Goal: Task Accomplishment & Management: Use online tool/utility

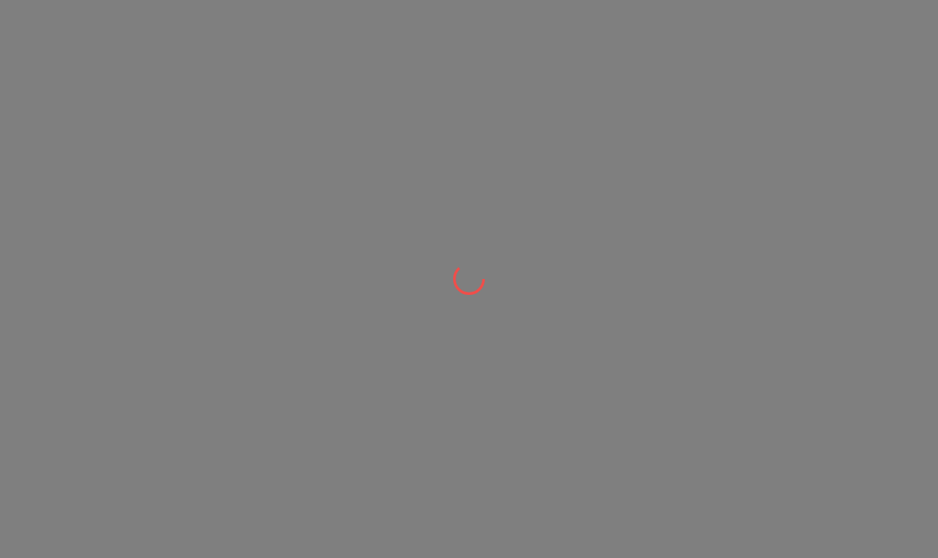
scroll to position [1, 0]
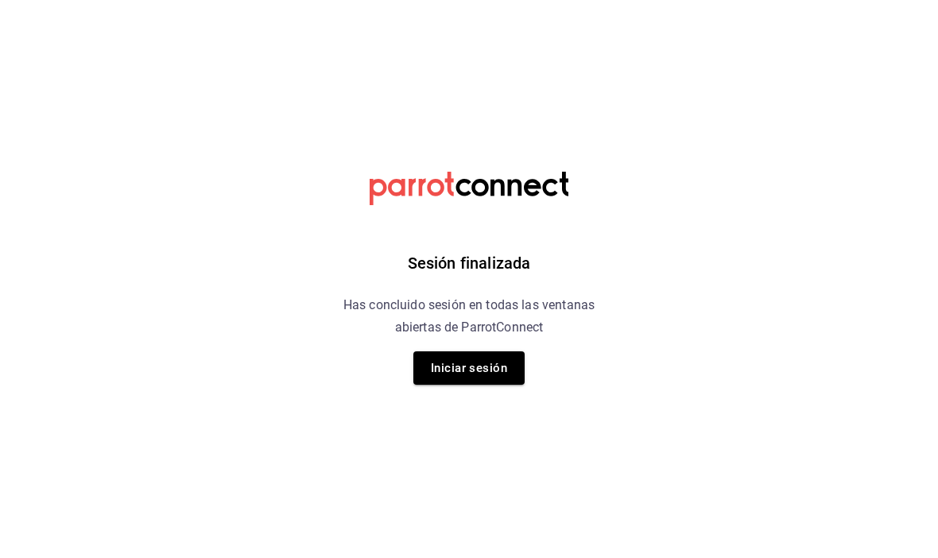
click at [471, 378] on button "Iniciar sesión" at bounding box center [468, 368] width 111 height 33
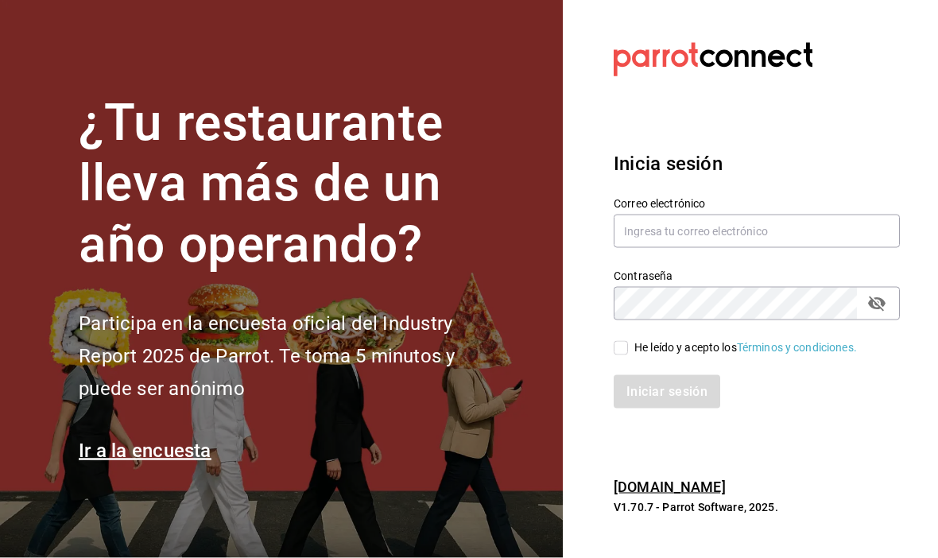
scroll to position [55, 0]
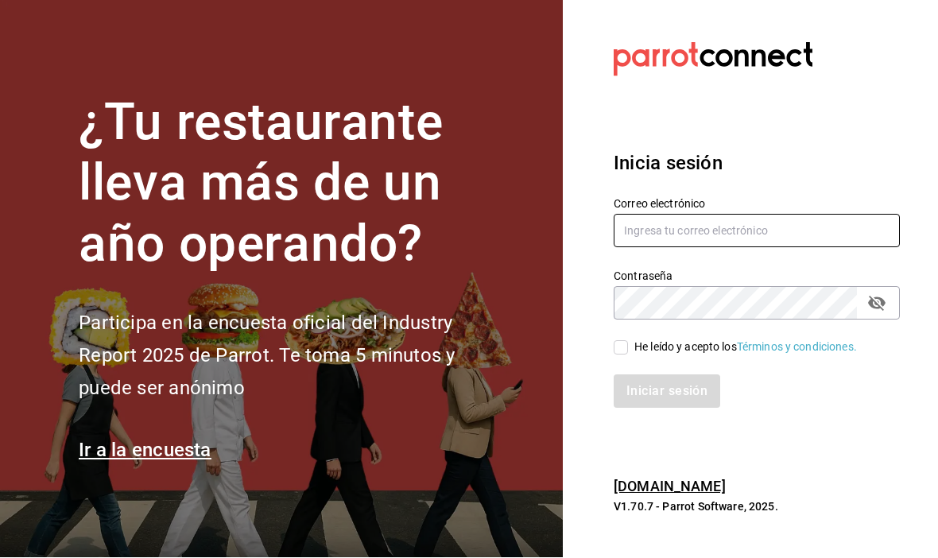
click at [730, 215] on input "text" at bounding box center [757, 231] width 286 height 33
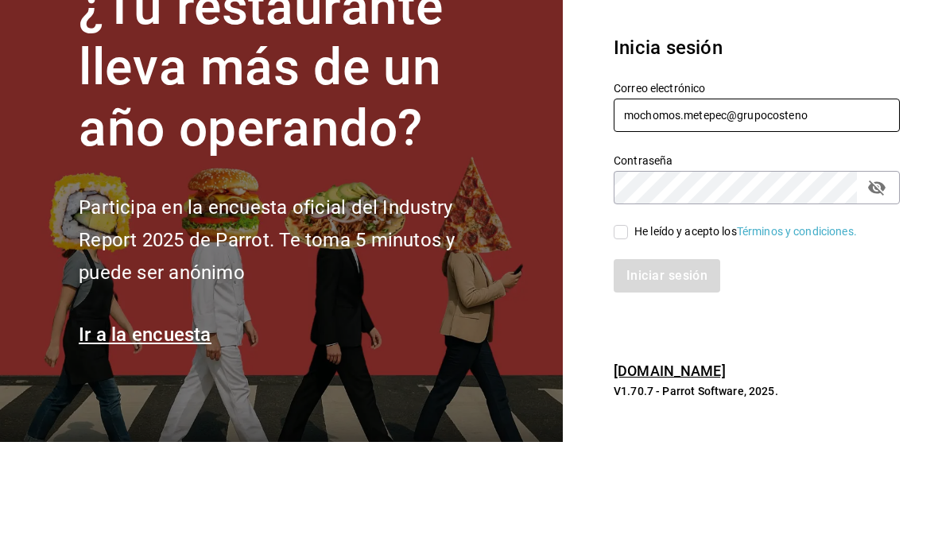
type input "mochomos.metepec@grupocosteno"
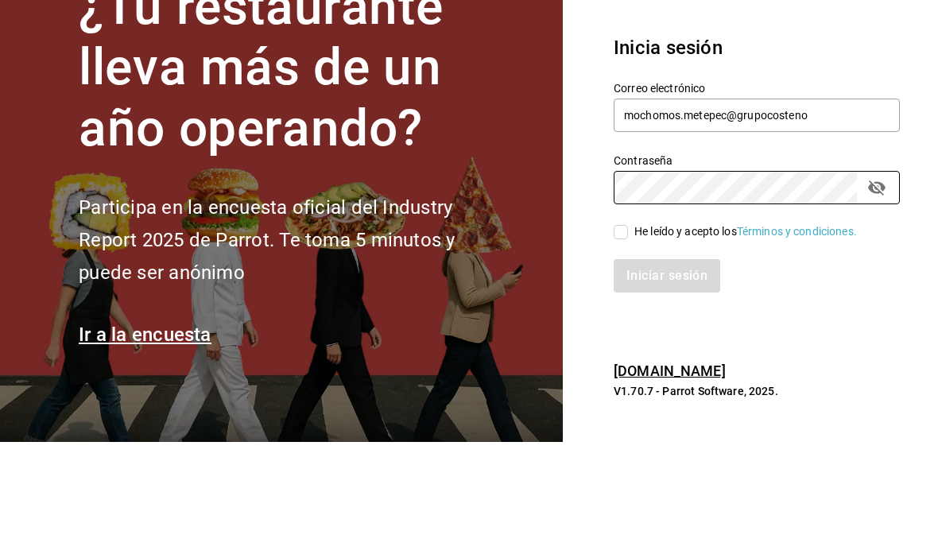
click at [875, 294] on icon "passwordField" at bounding box center [876, 303] width 19 height 19
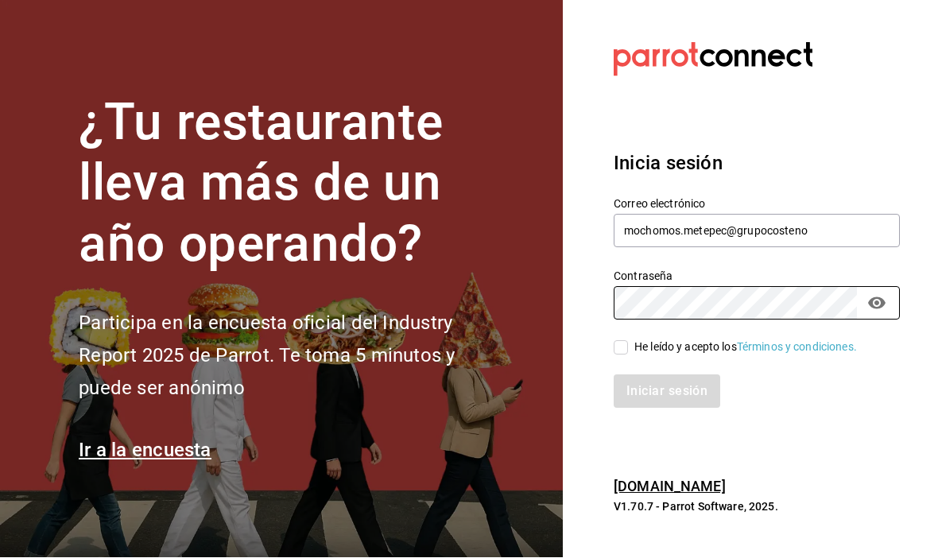
click at [624, 341] on input "He leído y acepto los Términos y condiciones." at bounding box center [621, 348] width 14 height 14
checkbox input "true"
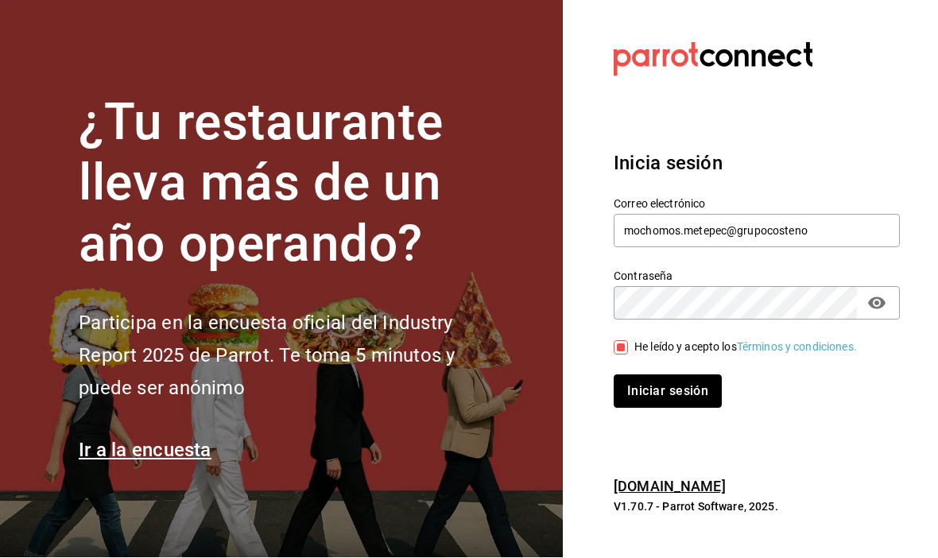
click at [651, 375] on button "Iniciar sesión" at bounding box center [668, 391] width 108 height 33
type input "mochomos.metepec@grupocosteno.com"
click at [670, 375] on button "Iniciar sesión" at bounding box center [668, 391] width 108 height 33
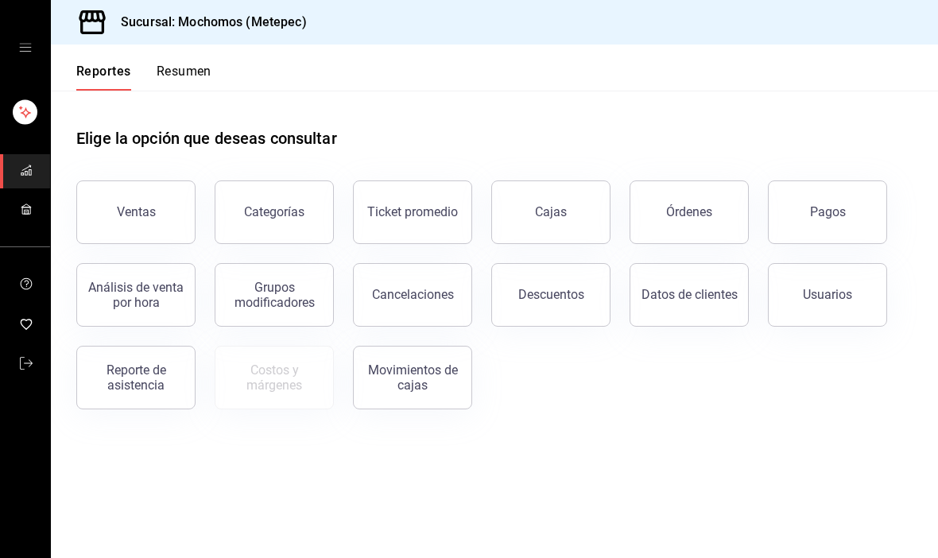
click at [686, 221] on button "Órdenes" at bounding box center [688, 212] width 119 height 64
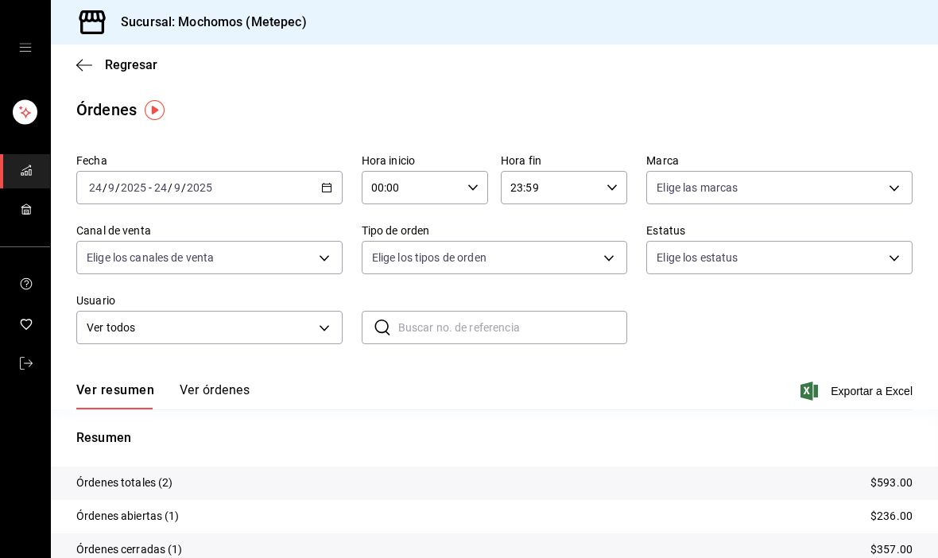
click at [317, 184] on div "[DATE] [DATE] - [DATE] [DATE]" at bounding box center [209, 187] width 266 height 33
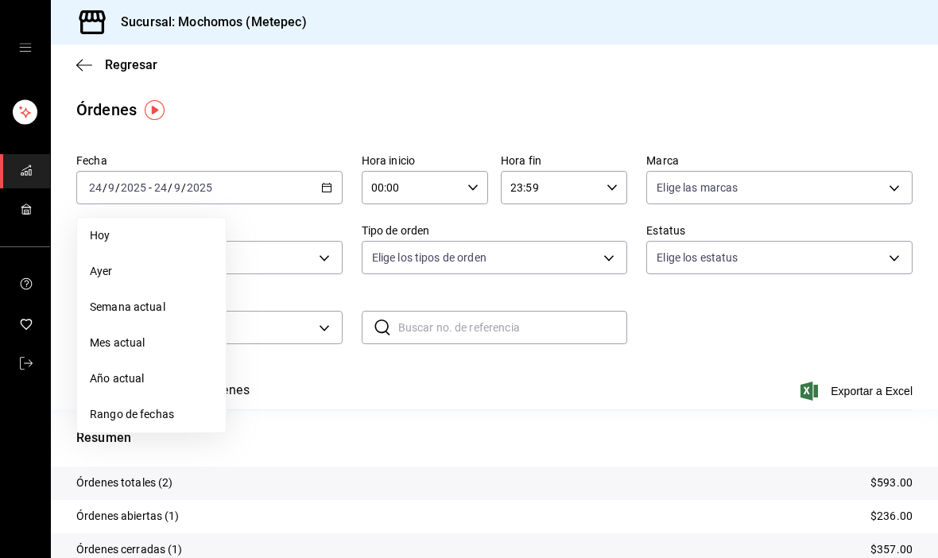
click at [120, 280] on li "Ayer" at bounding box center [151, 272] width 149 height 36
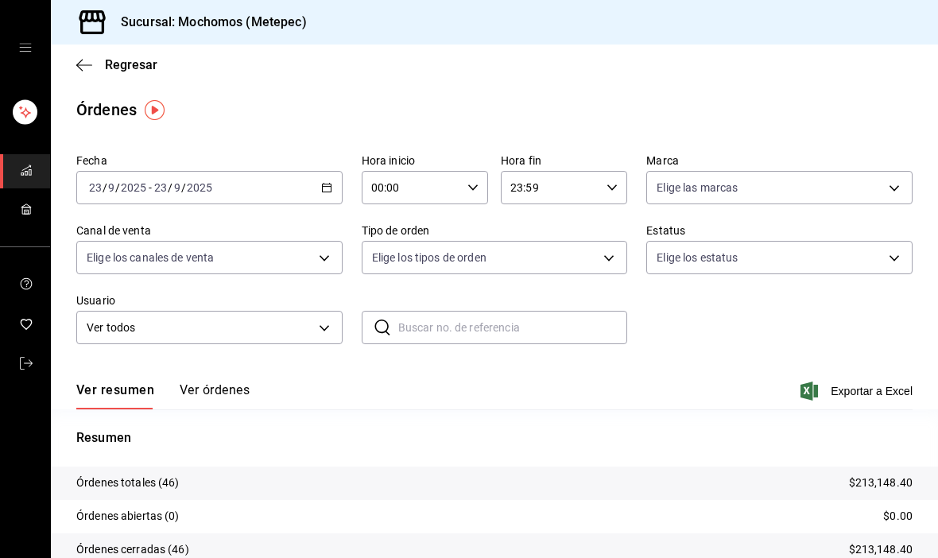
click at [229, 399] on button "Ver órdenes" at bounding box center [215, 395] width 70 height 27
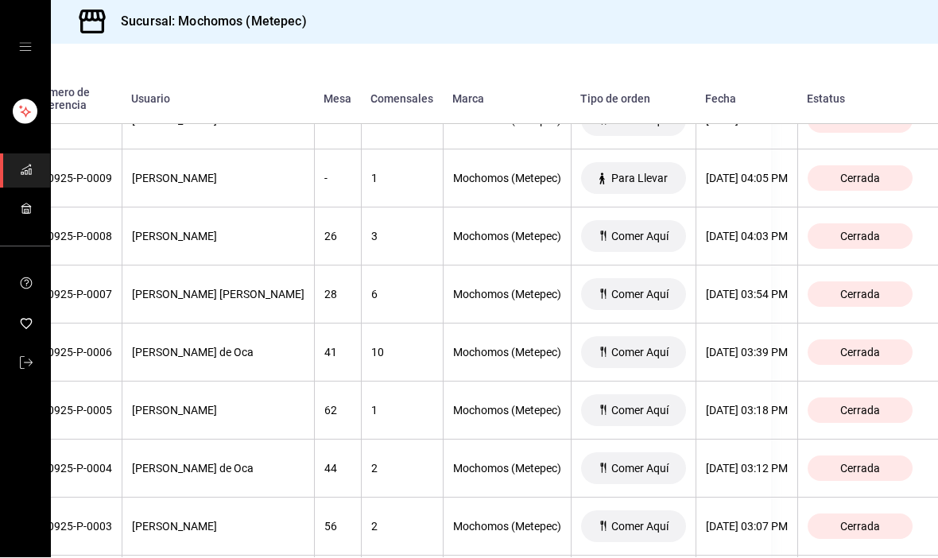
scroll to position [2428, 184]
click at [737, 405] on div "[DATE] 03:18 PM" at bounding box center [747, 411] width 82 height 13
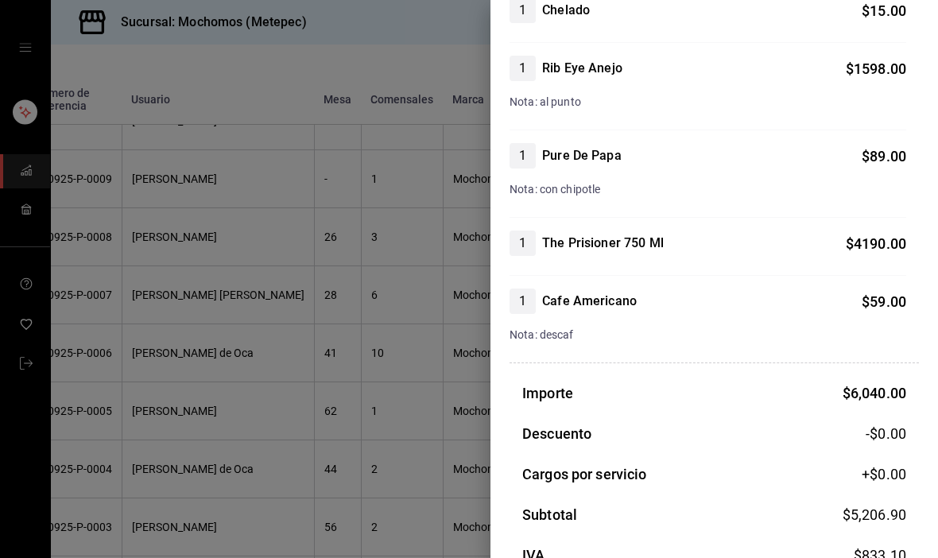
scroll to position [234, 0]
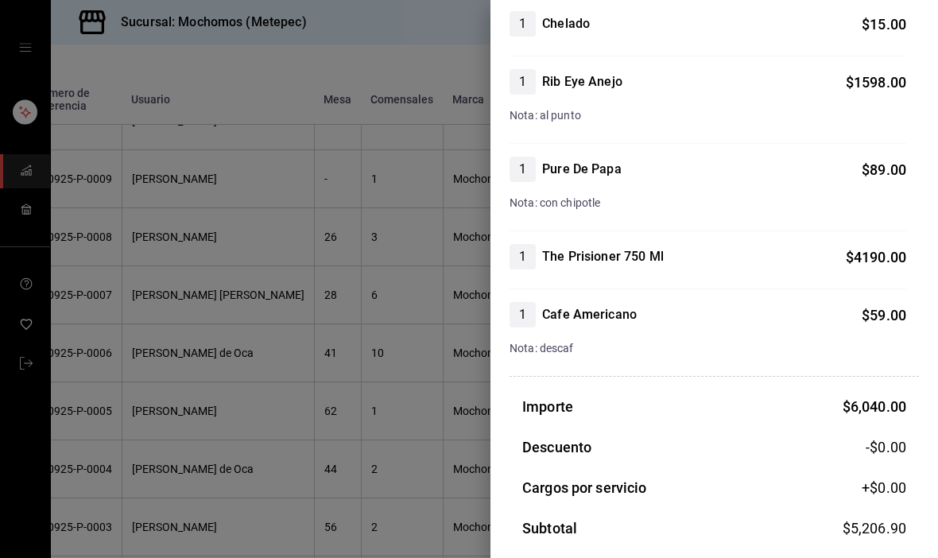
click at [132, 400] on div at bounding box center [469, 279] width 938 height 558
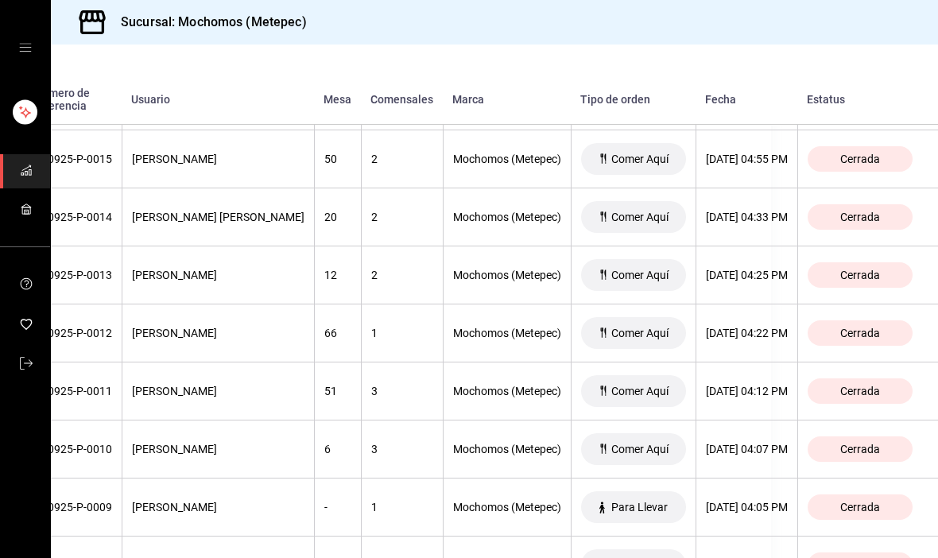
scroll to position [2093, 184]
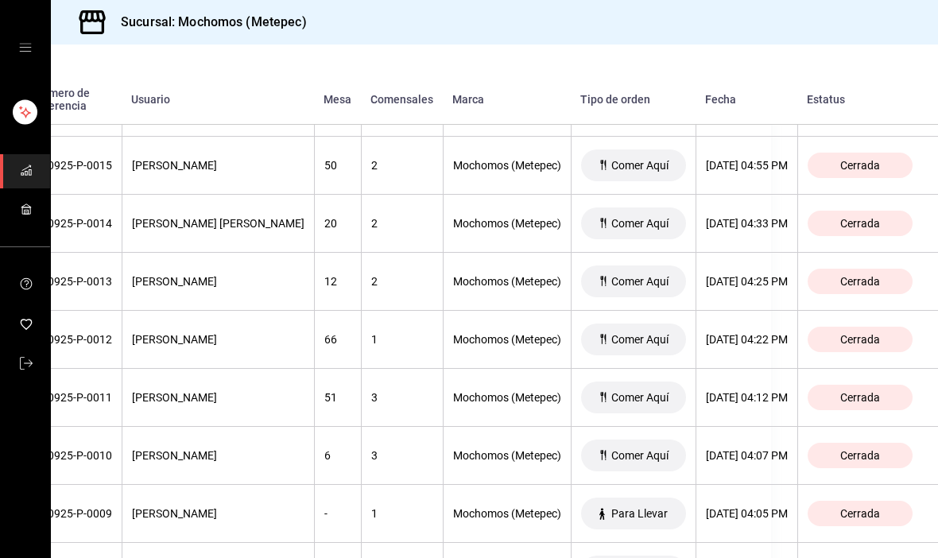
click at [730, 311] on th "[DATE] 04:22 PM" at bounding box center [746, 340] width 102 height 58
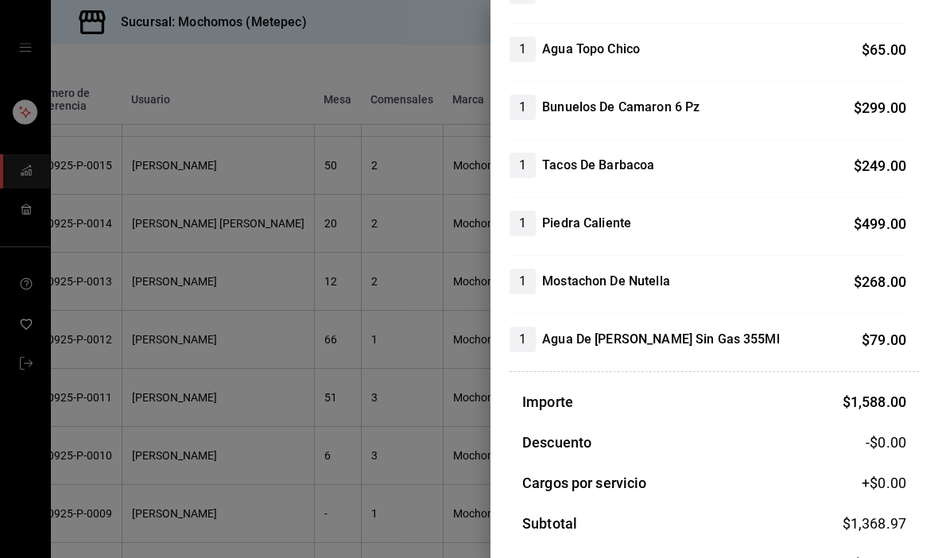
scroll to position [203, 0]
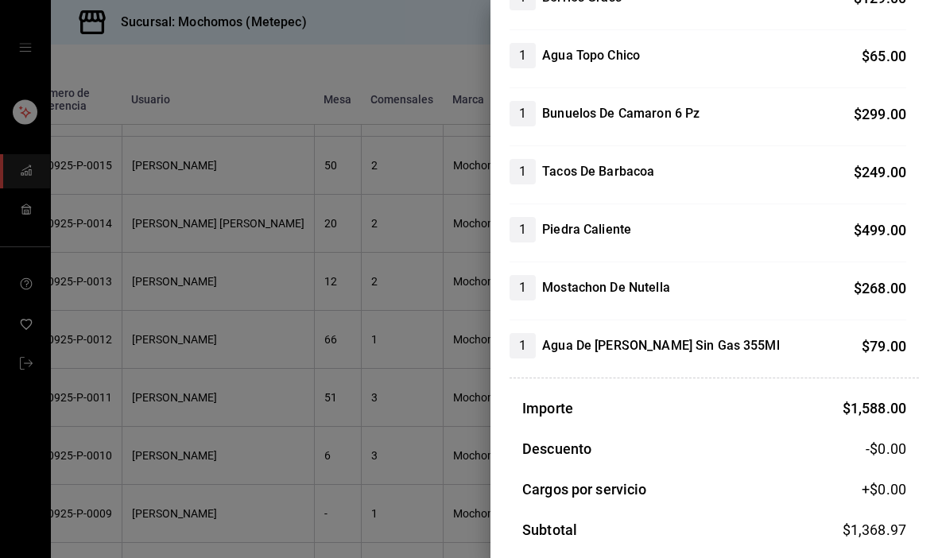
click at [112, 436] on div at bounding box center [469, 279] width 938 height 558
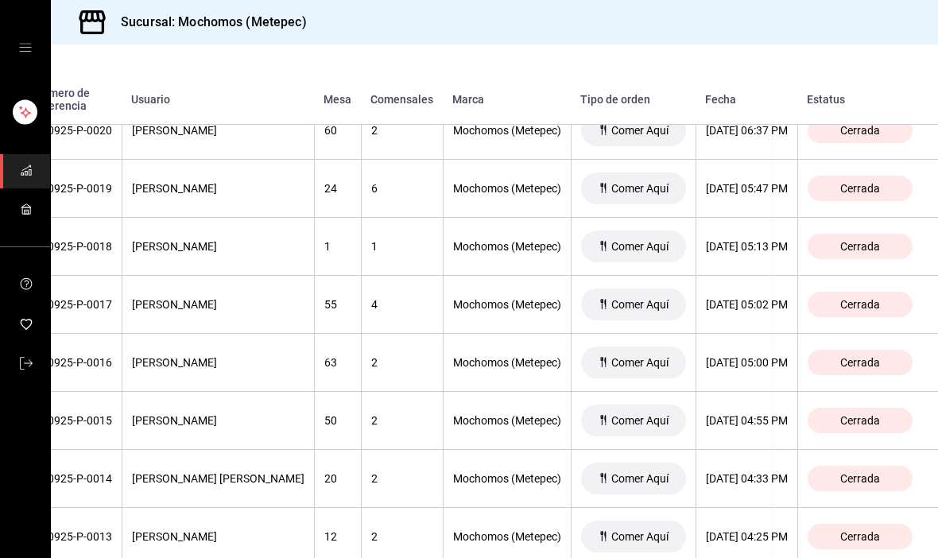
scroll to position [1835, 184]
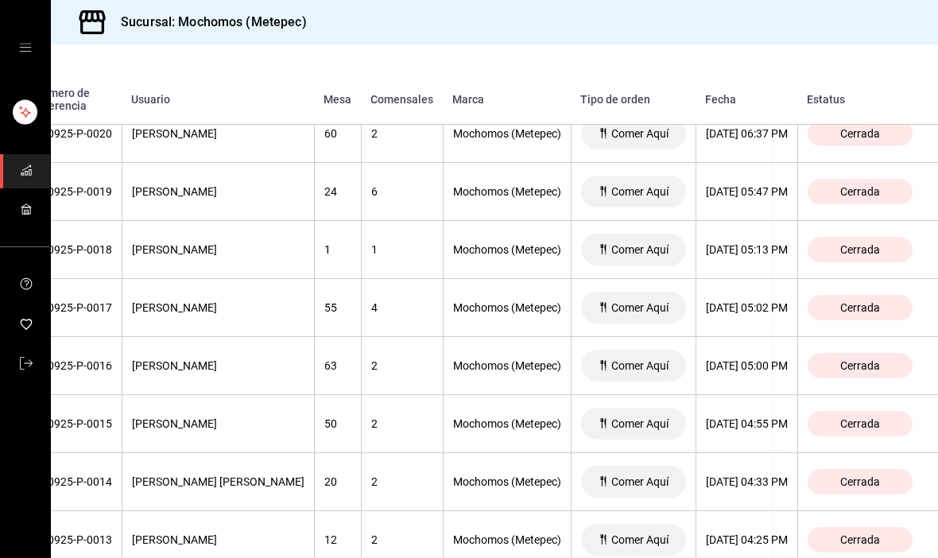
click at [745, 417] on div "[DATE] 04:55 PM" at bounding box center [747, 423] width 82 height 13
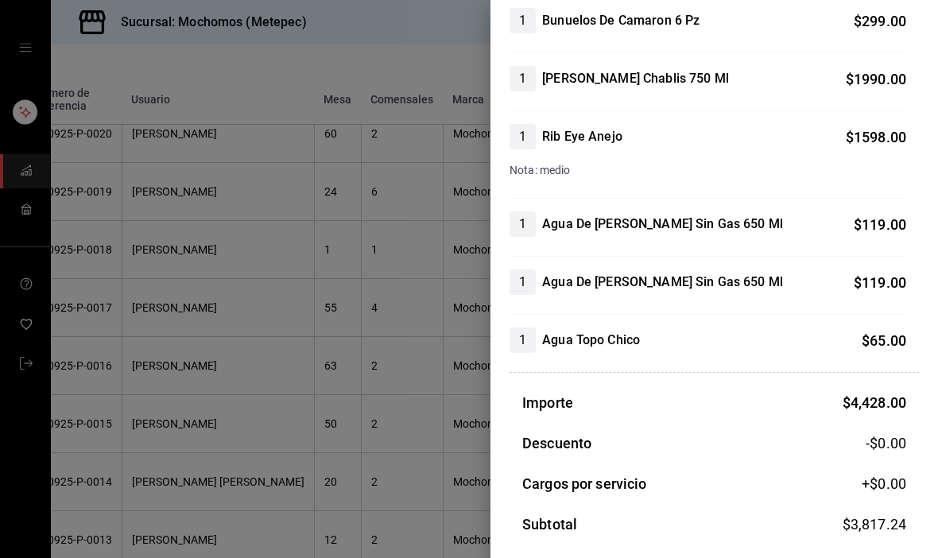
scroll to position [300, 0]
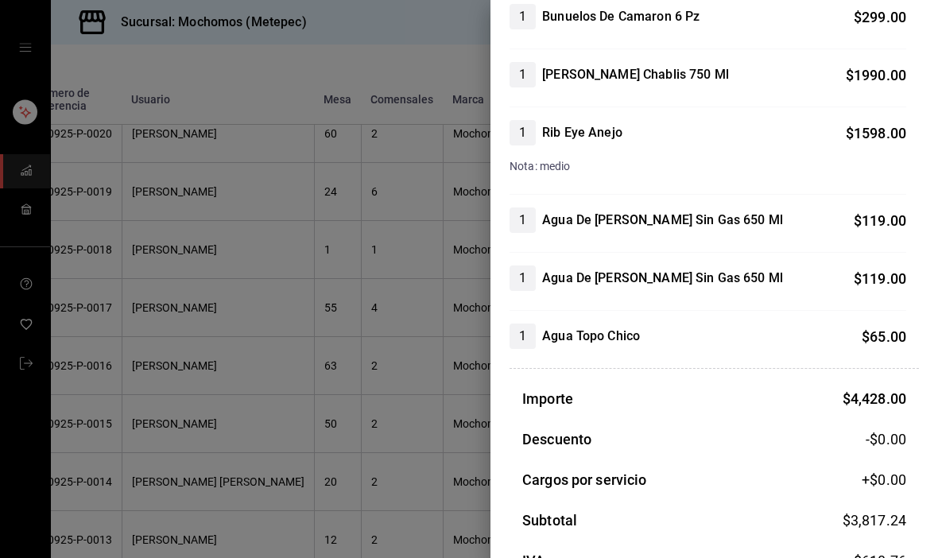
click at [127, 433] on div at bounding box center [469, 279] width 938 height 558
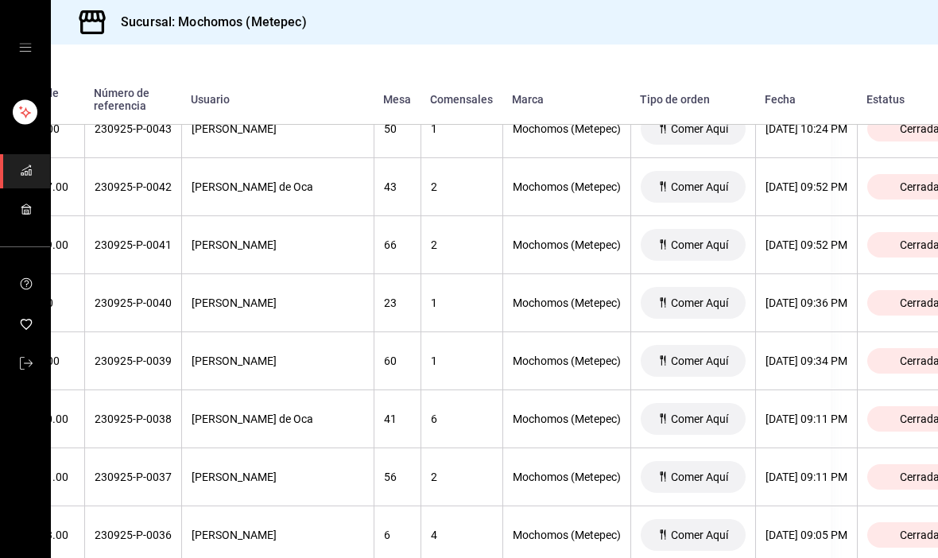
scroll to position [510, 107]
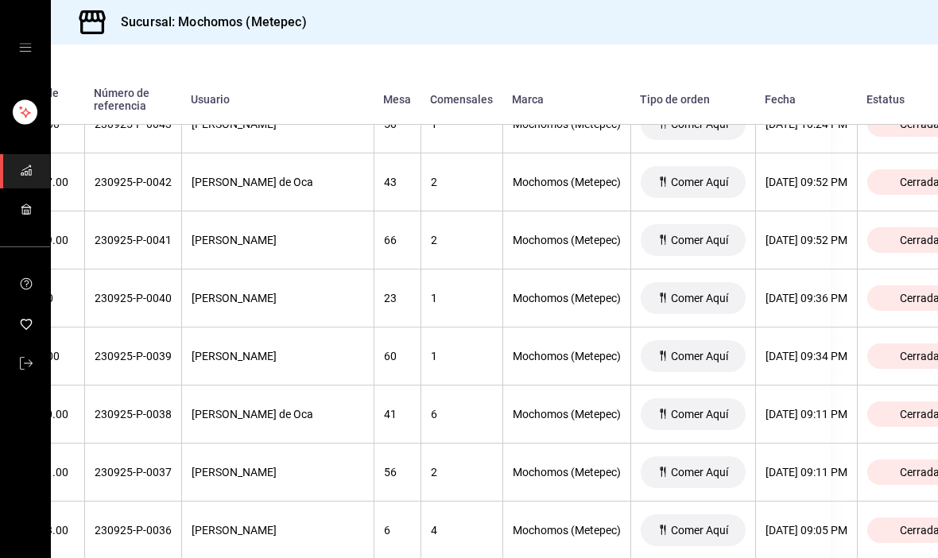
click at [816, 408] on div "[DATE] 09:11 PM" at bounding box center [806, 414] width 82 height 13
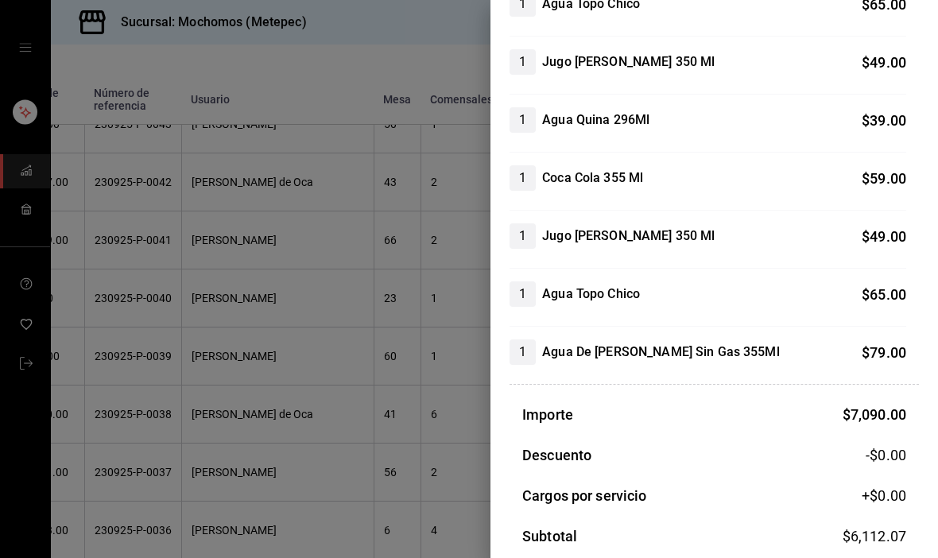
scroll to position [2579, 0]
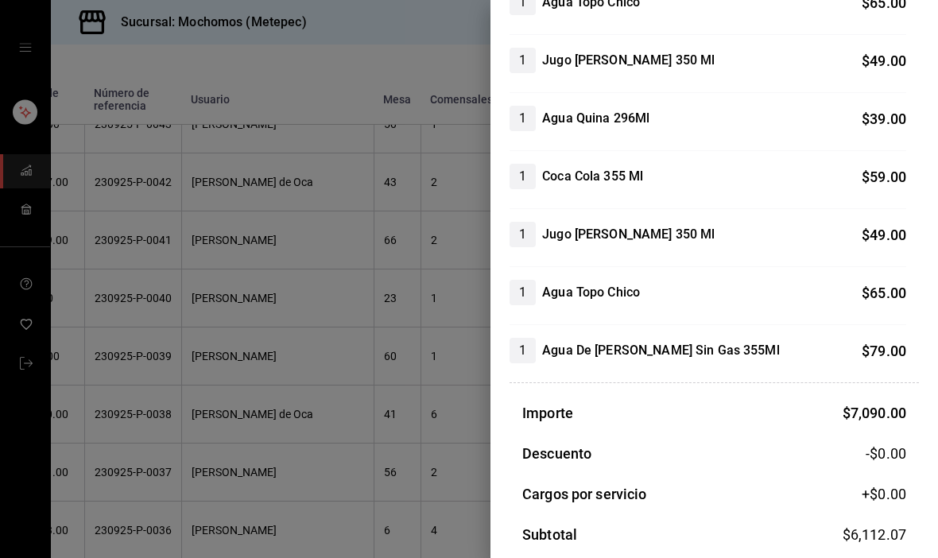
click at [111, 400] on div at bounding box center [469, 279] width 938 height 558
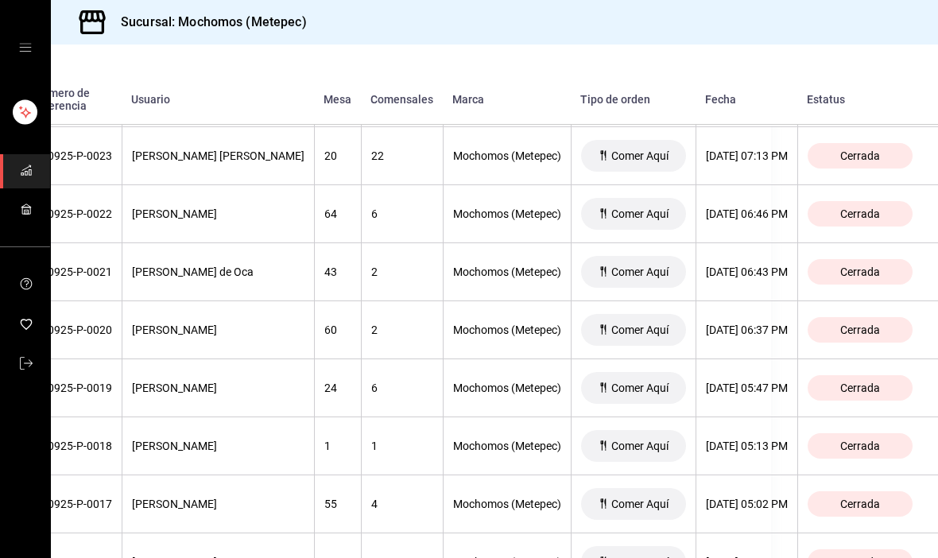
scroll to position [1632, 171]
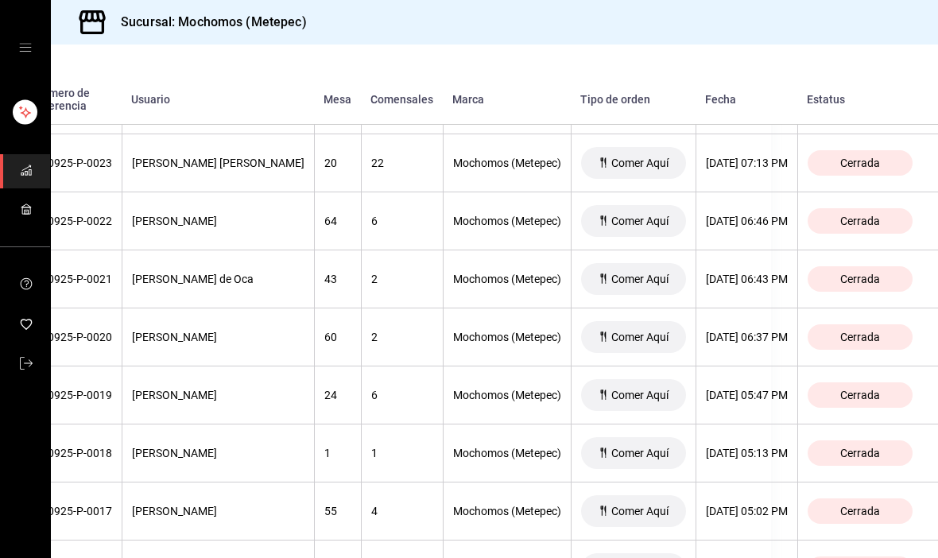
click at [765, 192] on th "[DATE] 06:46 PM" at bounding box center [746, 221] width 102 height 58
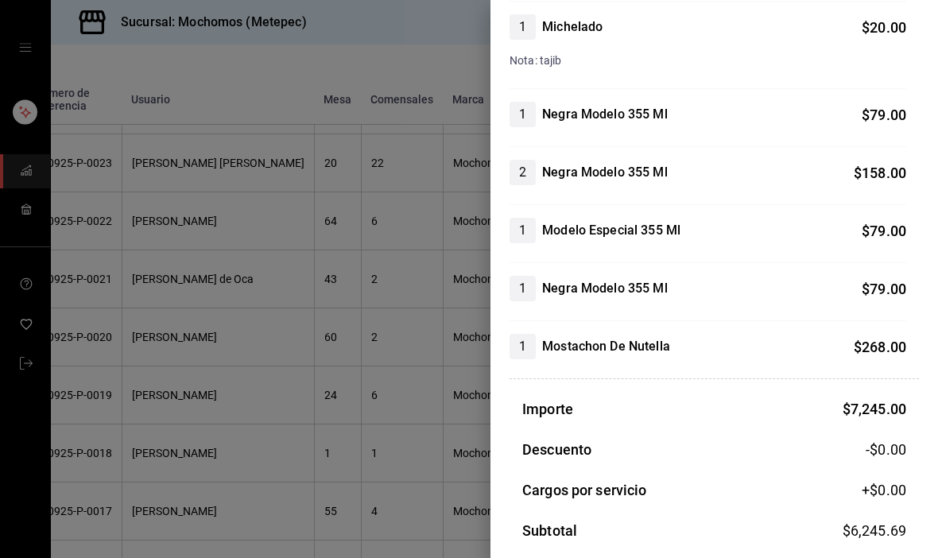
scroll to position [2004, 0]
click at [92, 387] on div at bounding box center [469, 279] width 938 height 558
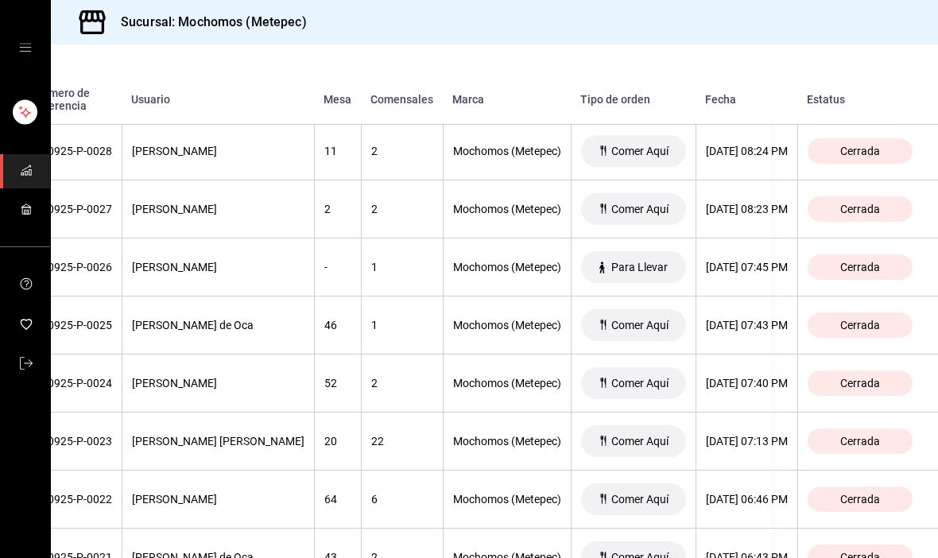
scroll to position [1353, 184]
click at [730, 412] on th "[DATE] 07:13 PM" at bounding box center [746, 441] width 102 height 58
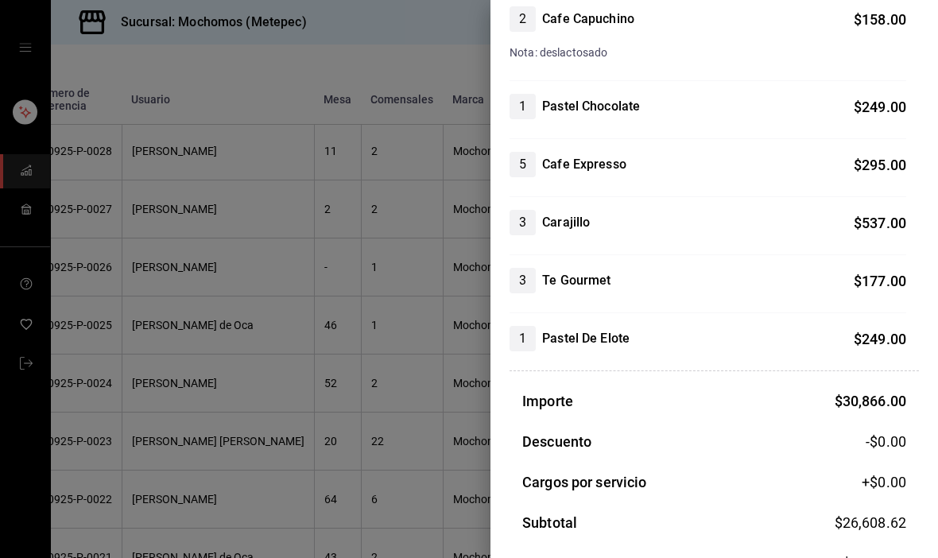
scroll to position [4099, 0]
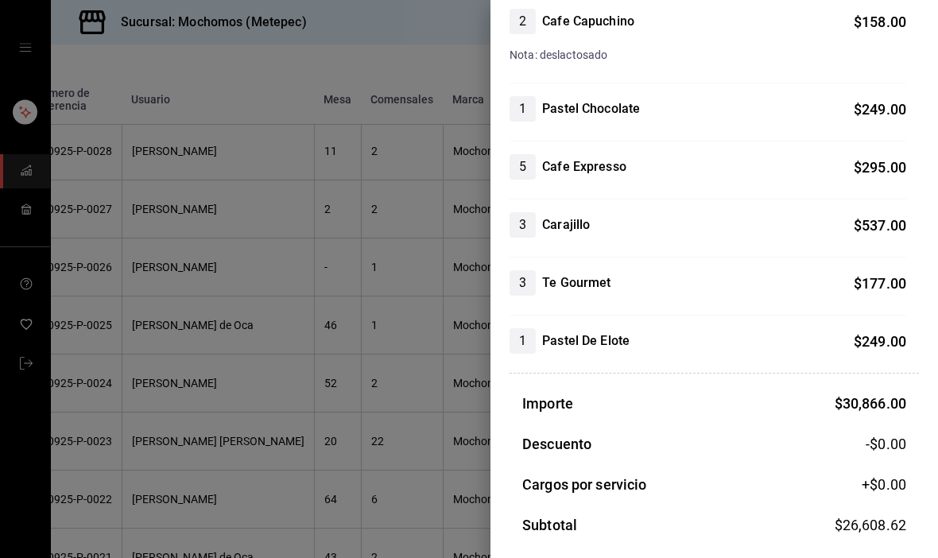
click at [96, 428] on div at bounding box center [469, 279] width 938 height 558
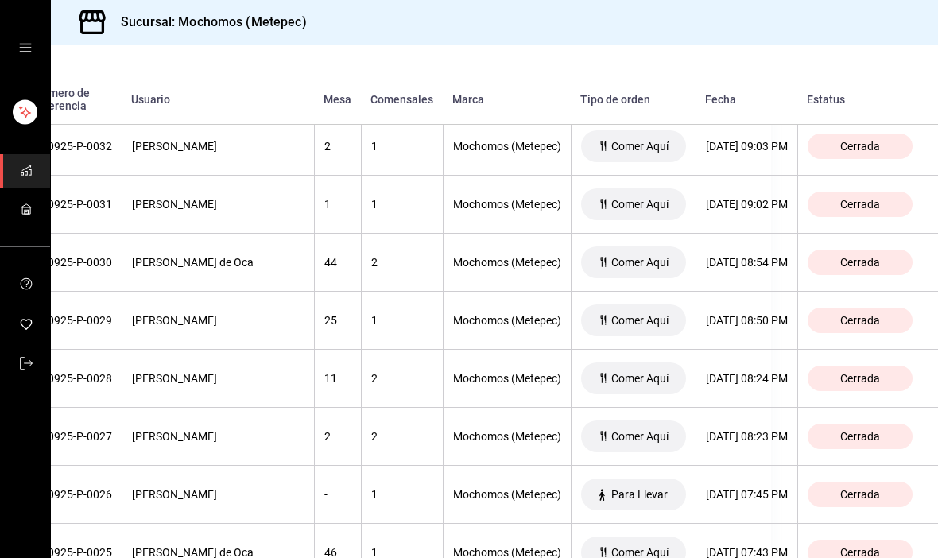
scroll to position [1126, 182]
click at [740, 234] on th "[DATE] 08:54 PM" at bounding box center [746, 263] width 102 height 58
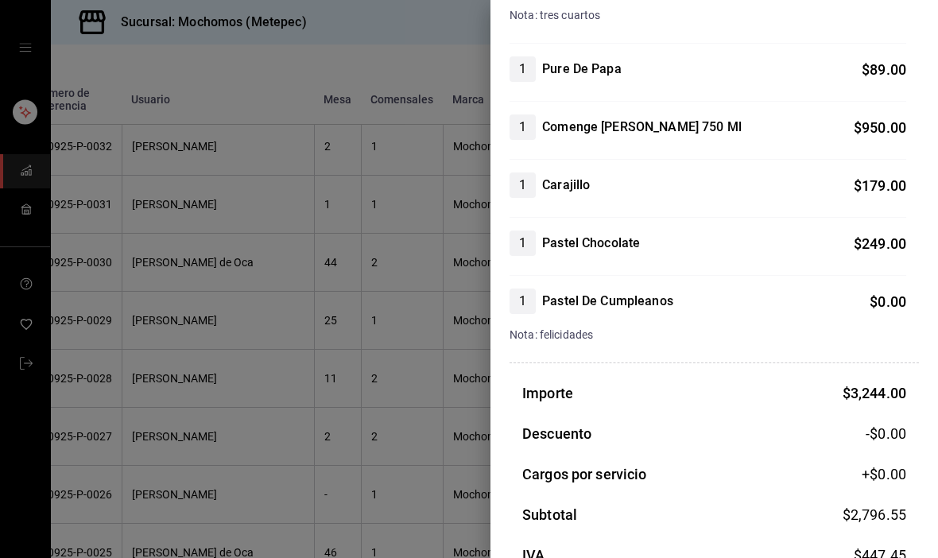
scroll to position [447, 0]
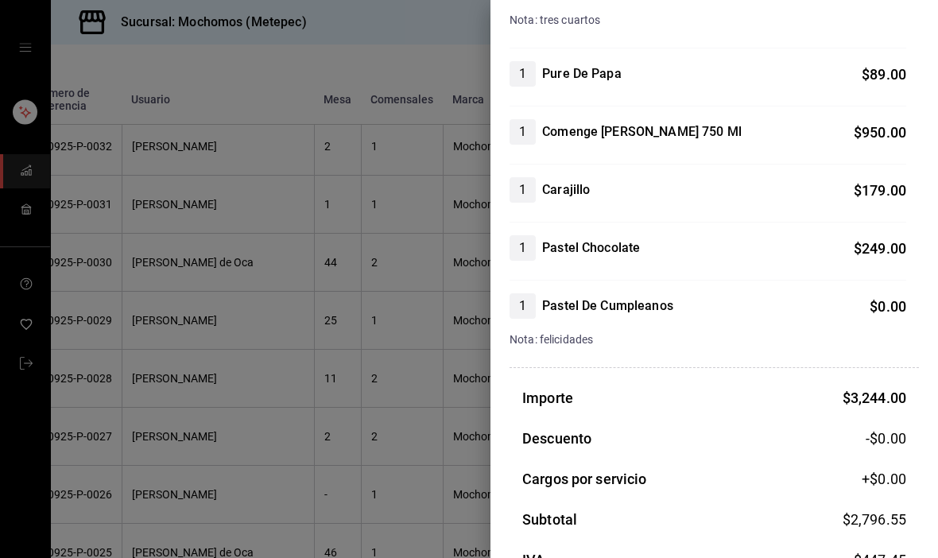
click at [111, 425] on div at bounding box center [469, 279] width 938 height 558
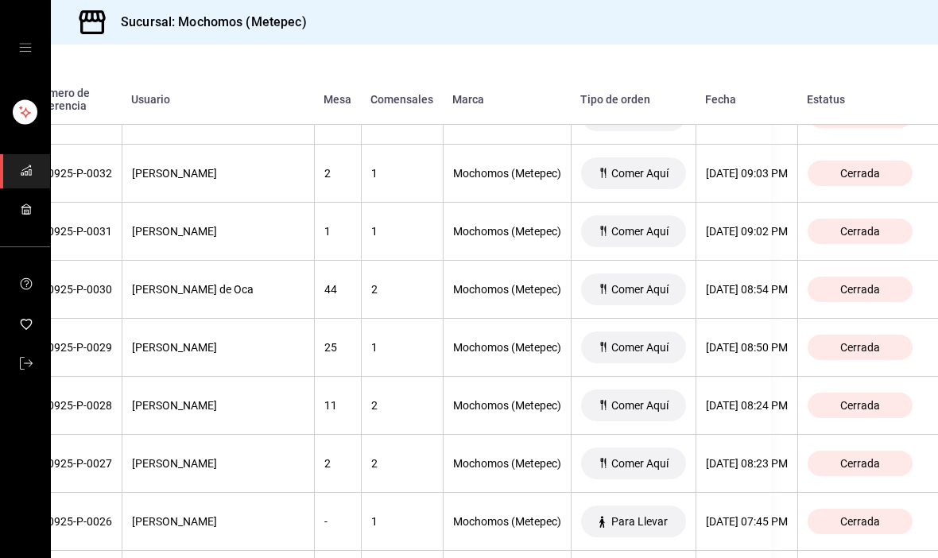
scroll to position [1098, 184]
click at [762, 226] on div "[DATE] 09:02 PM" at bounding box center [747, 232] width 82 height 13
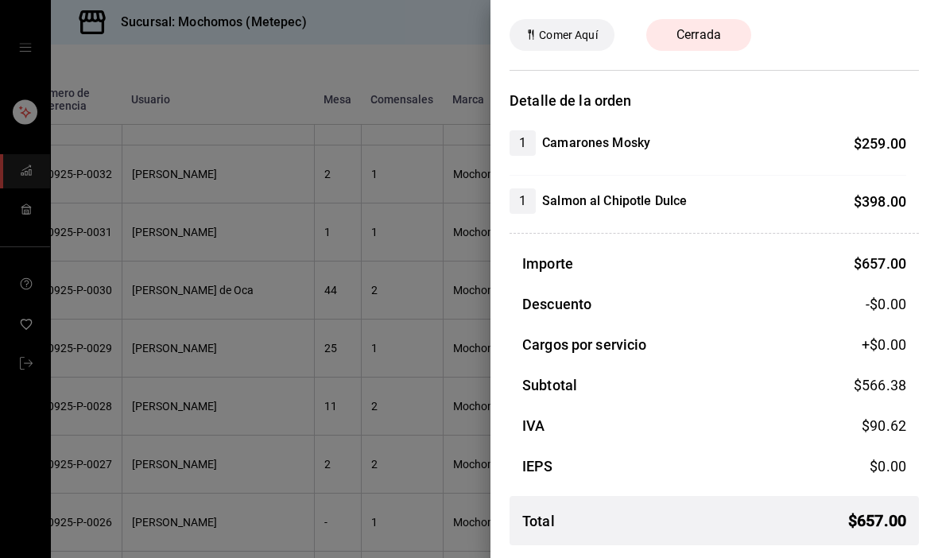
scroll to position [57, 0]
click at [107, 403] on div at bounding box center [469, 279] width 938 height 558
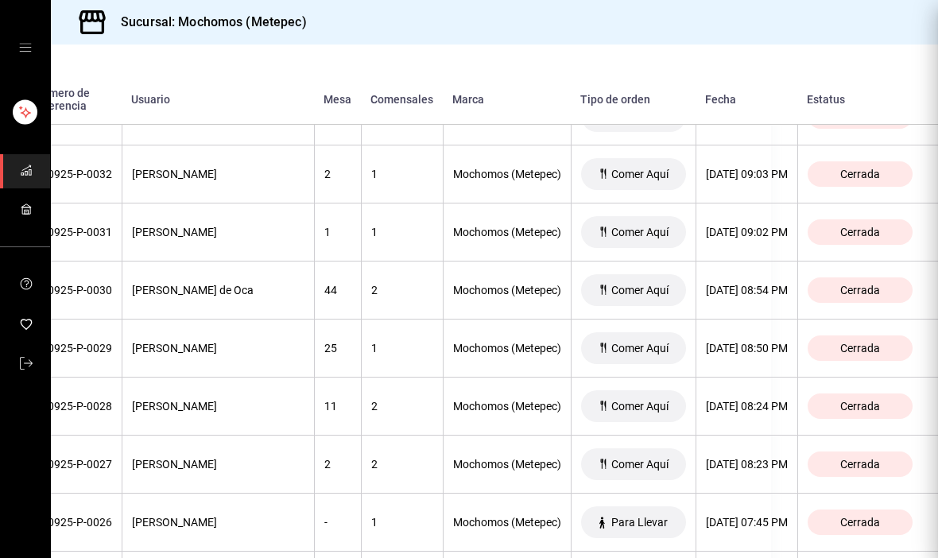
scroll to position [0, 0]
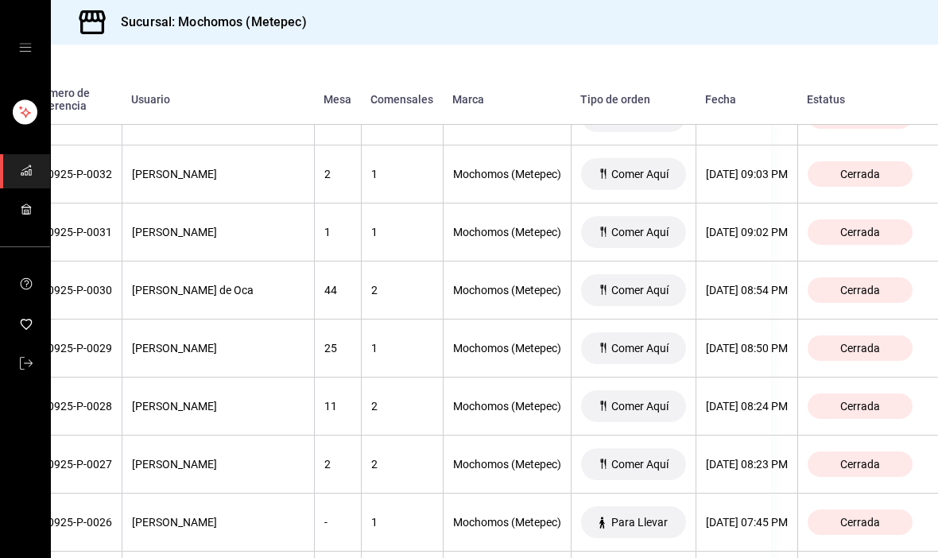
click at [730, 319] on th "[DATE] 08:50 PM" at bounding box center [746, 348] width 102 height 58
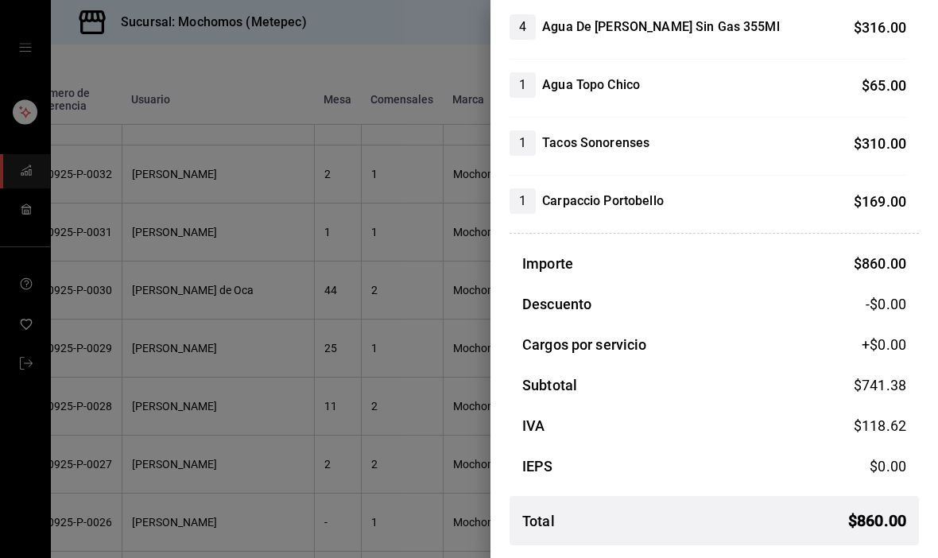
scroll to position [173, 0]
click at [114, 412] on div at bounding box center [469, 279] width 938 height 558
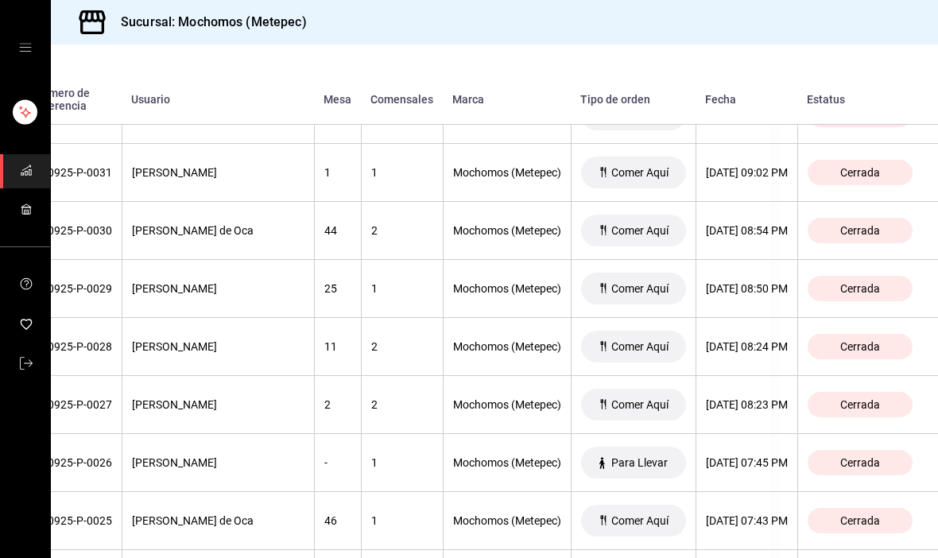
scroll to position [1159, 184]
click at [770, 317] on th "[DATE] 08:24 PM" at bounding box center [746, 346] width 102 height 58
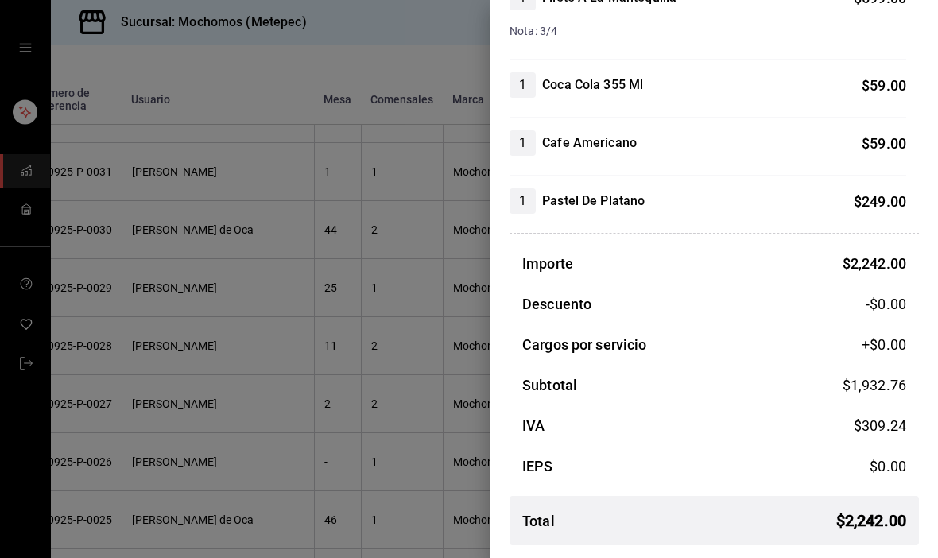
scroll to position [523, 0]
click at [109, 411] on div at bounding box center [469, 279] width 938 height 558
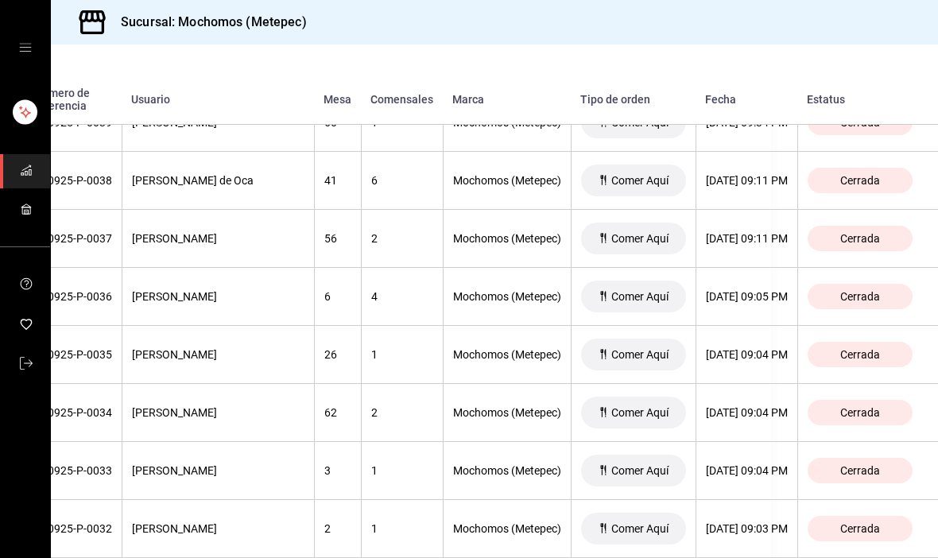
scroll to position [743, 182]
click at [753, 269] on th "[DATE] 09:05 PM" at bounding box center [746, 298] width 102 height 58
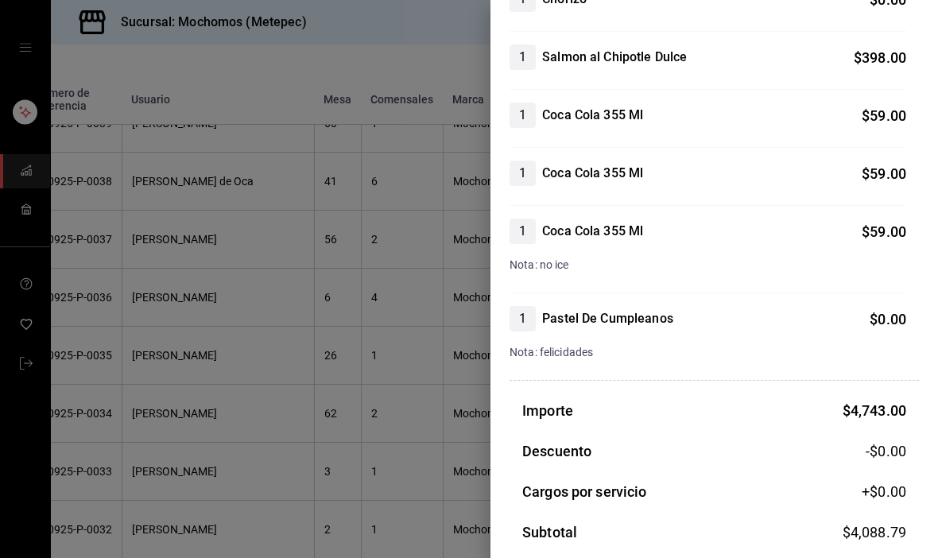
scroll to position [841, 0]
click at [122, 415] on div at bounding box center [469, 279] width 938 height 558
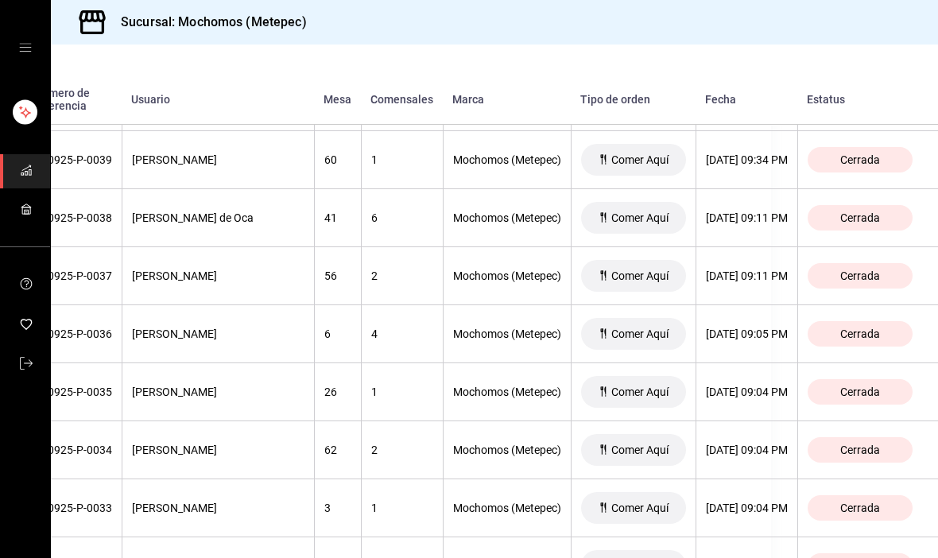
scroll to position [707, 184]
click at [745, 269] on div "[DATE] 09:11 PM" at bounding box center [747, 275] width 82 height 13
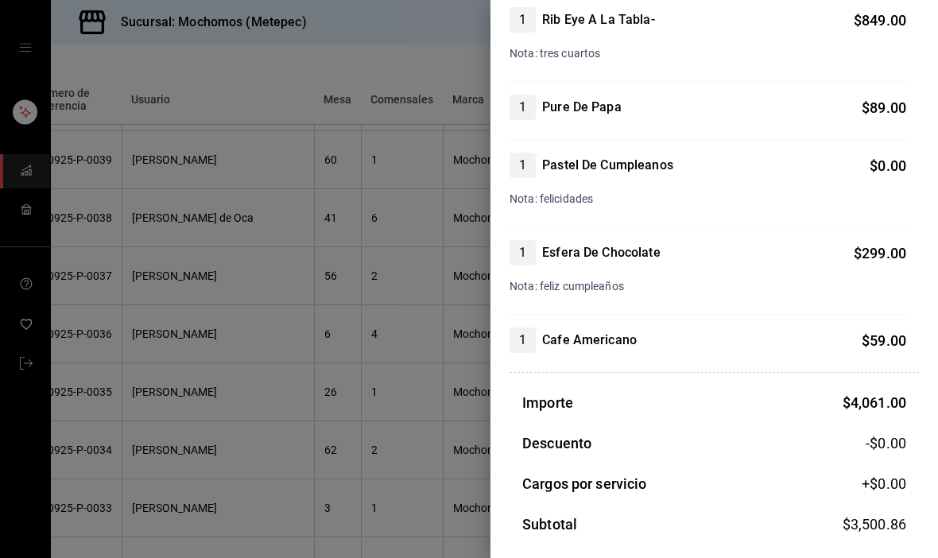
scroll to position [557, 0]
click at [121, 413] on div at bounding box center [469, 279] width 938 height 558
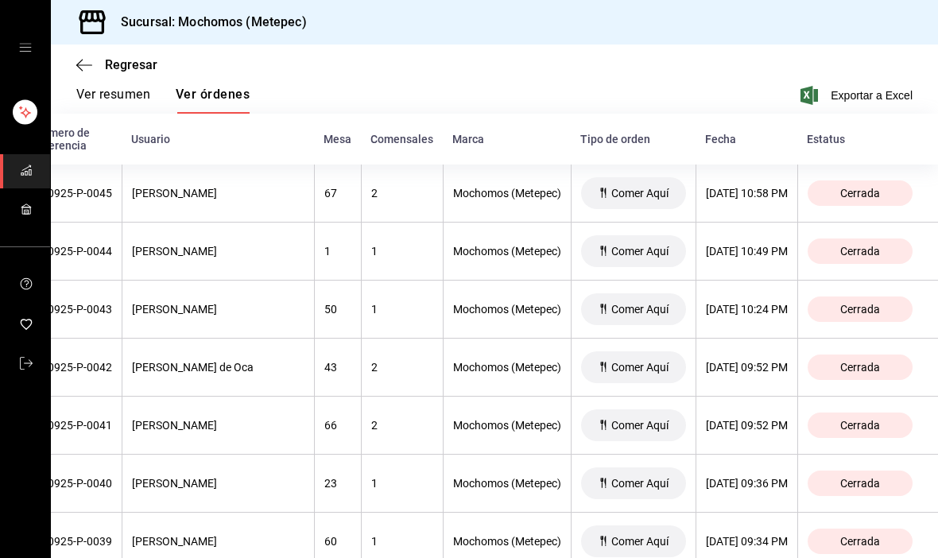
scroll to position [294, 0]
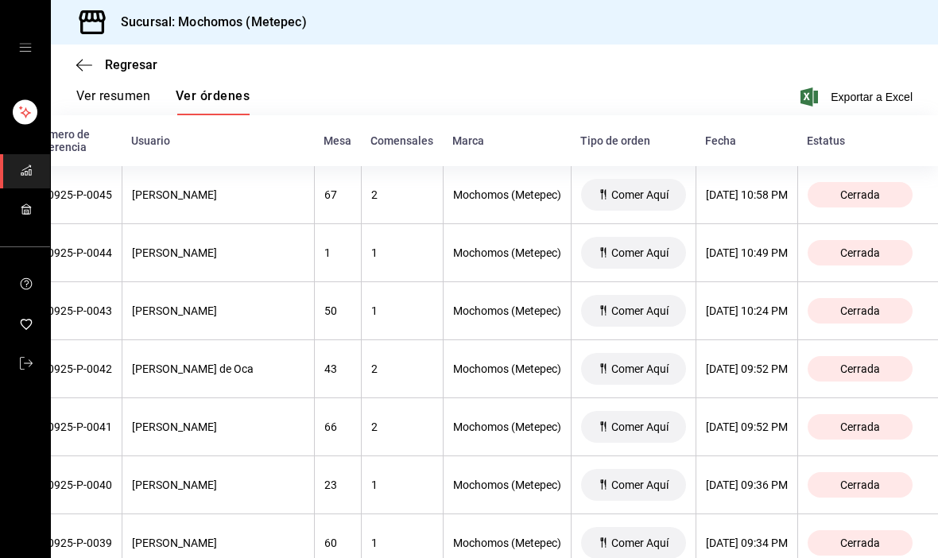
click at [742, 340] on th "[DATE] 09:52 PM" at bounding box center [746, 369] width 102 height 58
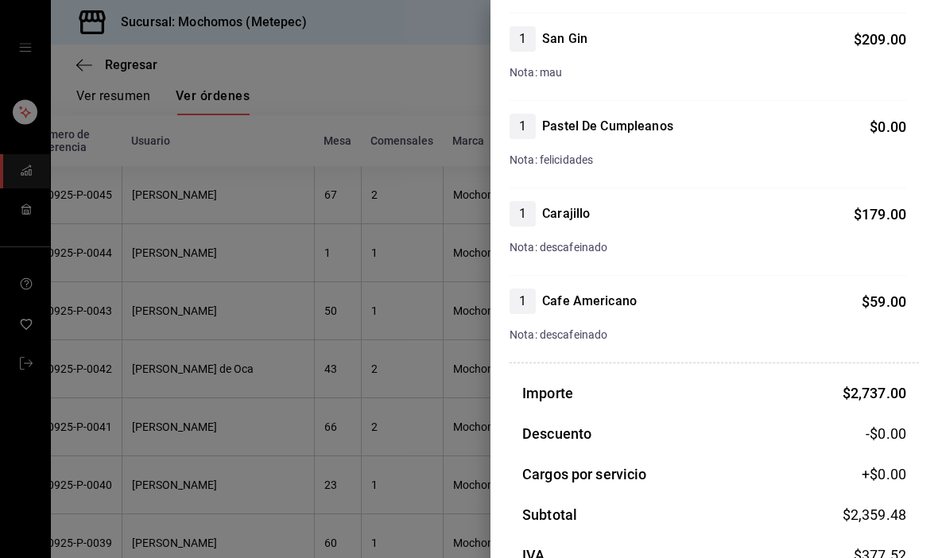
scroll to position [532, 0]
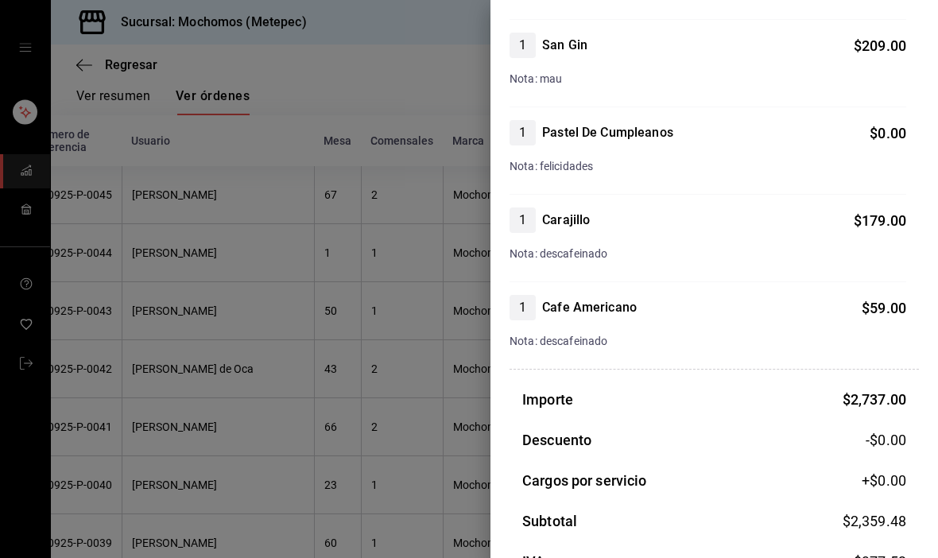
click at [130, 430] on div at bounding box center [469, 279] width 938 height 558
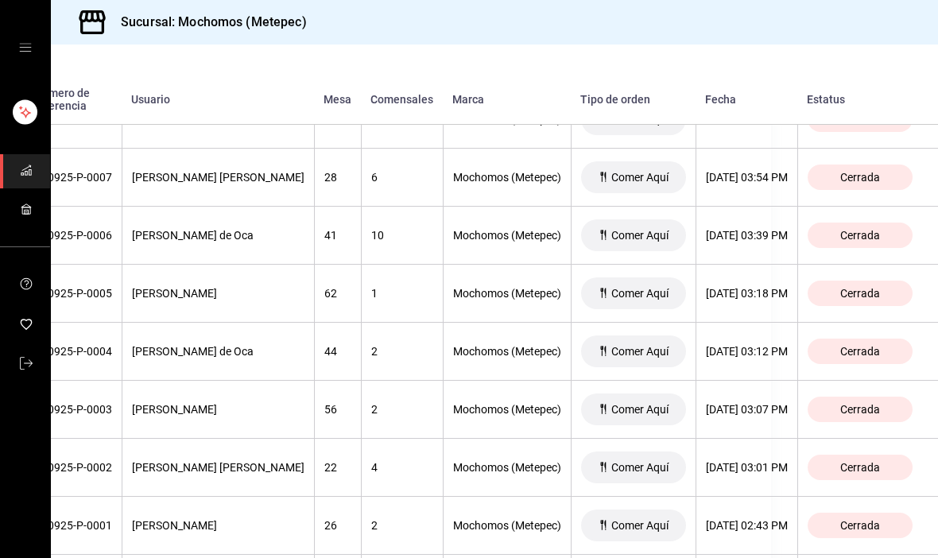
scroll to position [2546, 184]
click at [732, 519] on div "[DATE] 02:43 PM" at bounding box center [747, 525] width 82 height 13
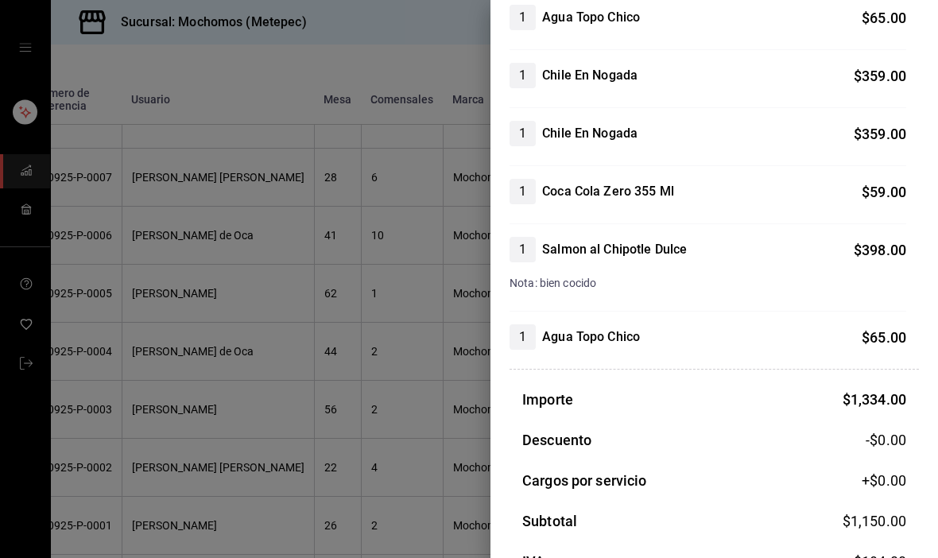
scroll to position [265, 0]
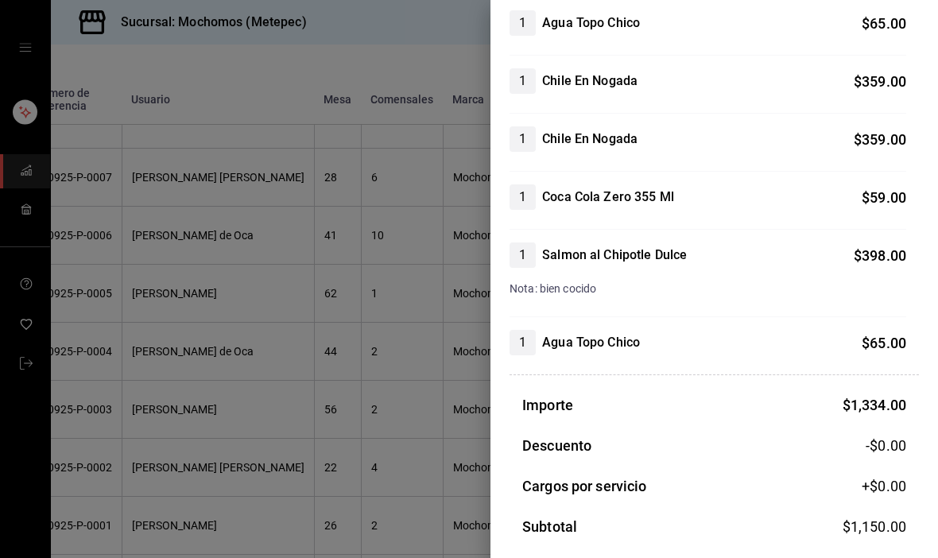
click at [152, 409] on div at bounding box center [469, 279] width 938 height 558
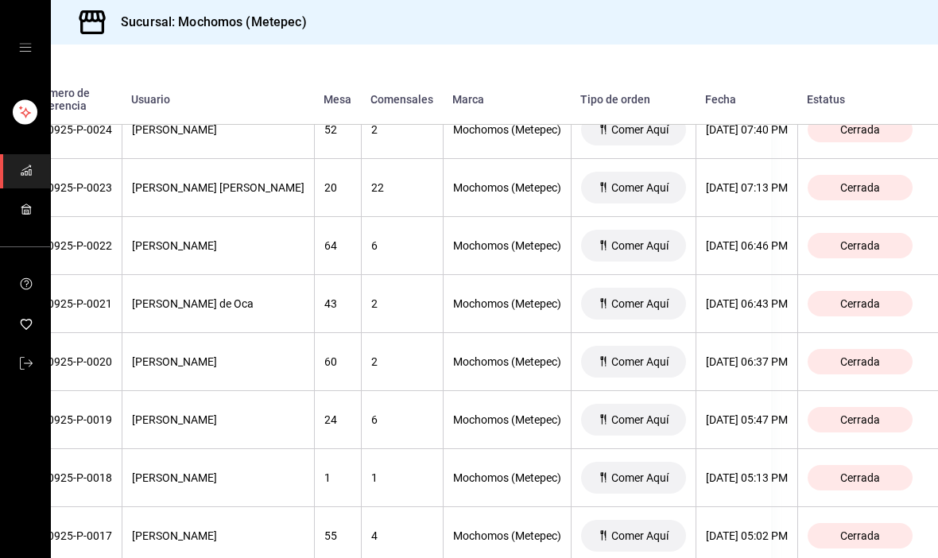
scroll to position [1607, 184]
click at [706, 355] on div "[DATE] 06:37 PM" at bounding box center [747, 361] width 82 height 13
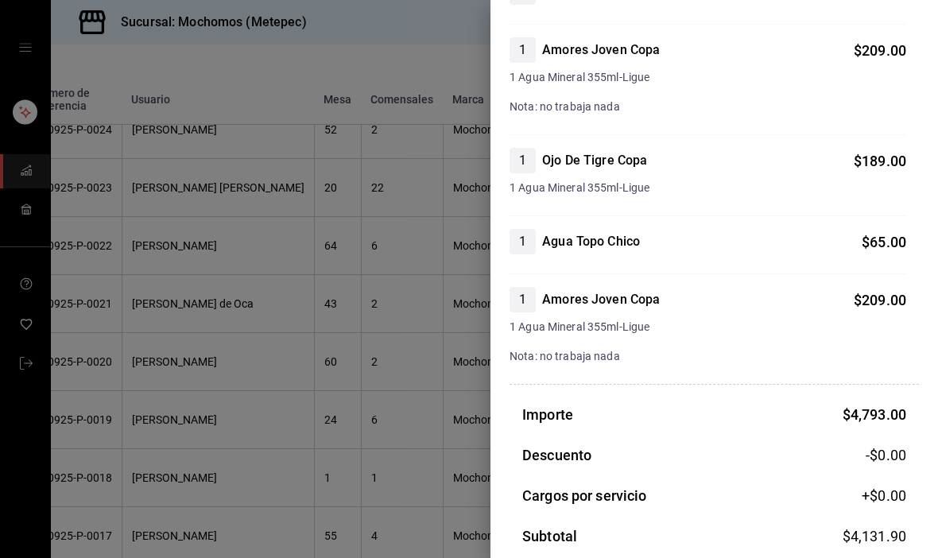
scroll to position [1040, 0]
click at [117, 460] on div at bounding box center [469, 279] width 938 height 558
